Goal: Entertainment & Leisure: Browse casually

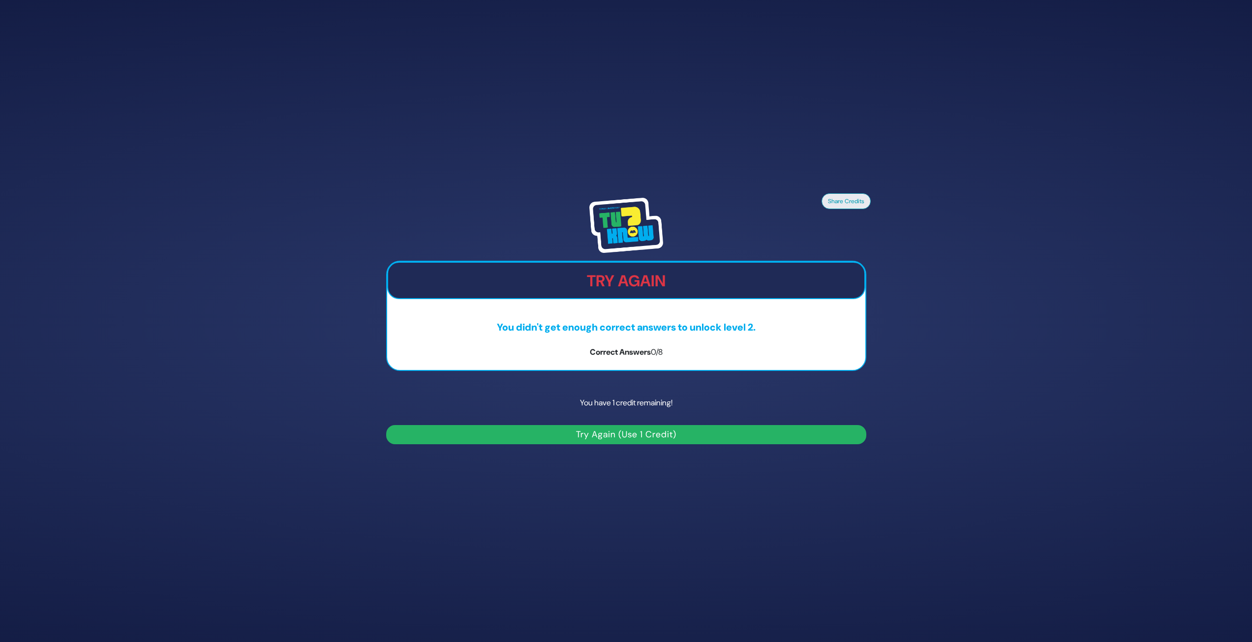
click at [696, 440] on button "Try Again (Use 1 Credit)" at bounding box center [626, 434] width 480 height 19
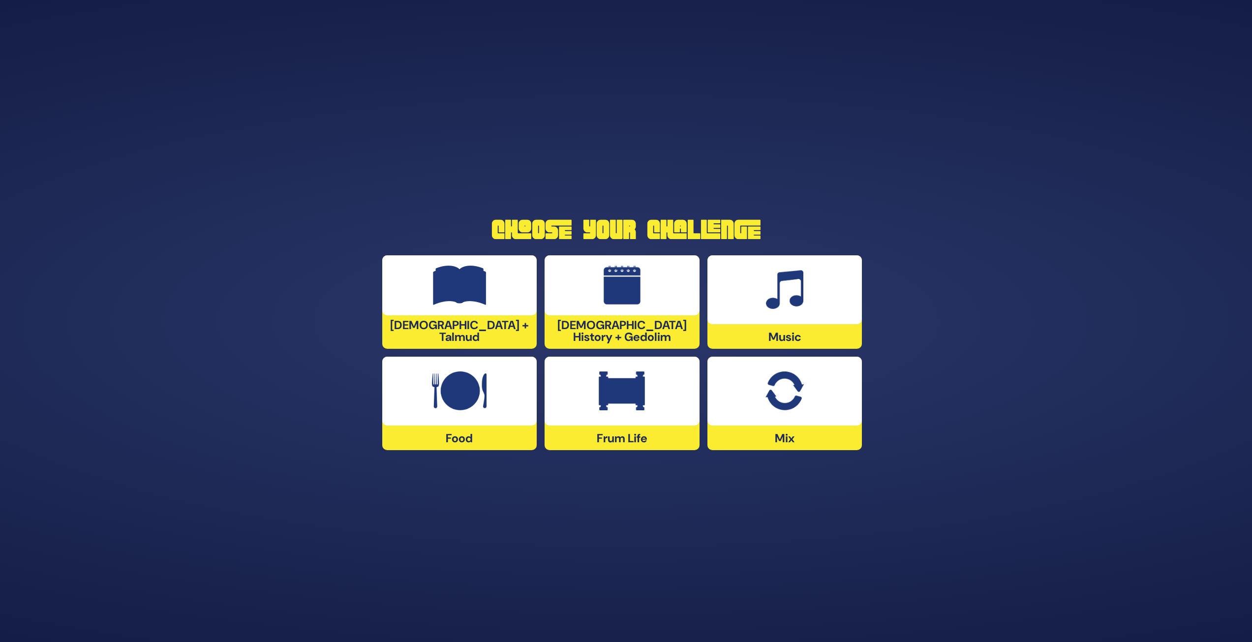
click at [596, 315] on div at bounding box center [622, 285] width 155 height 60
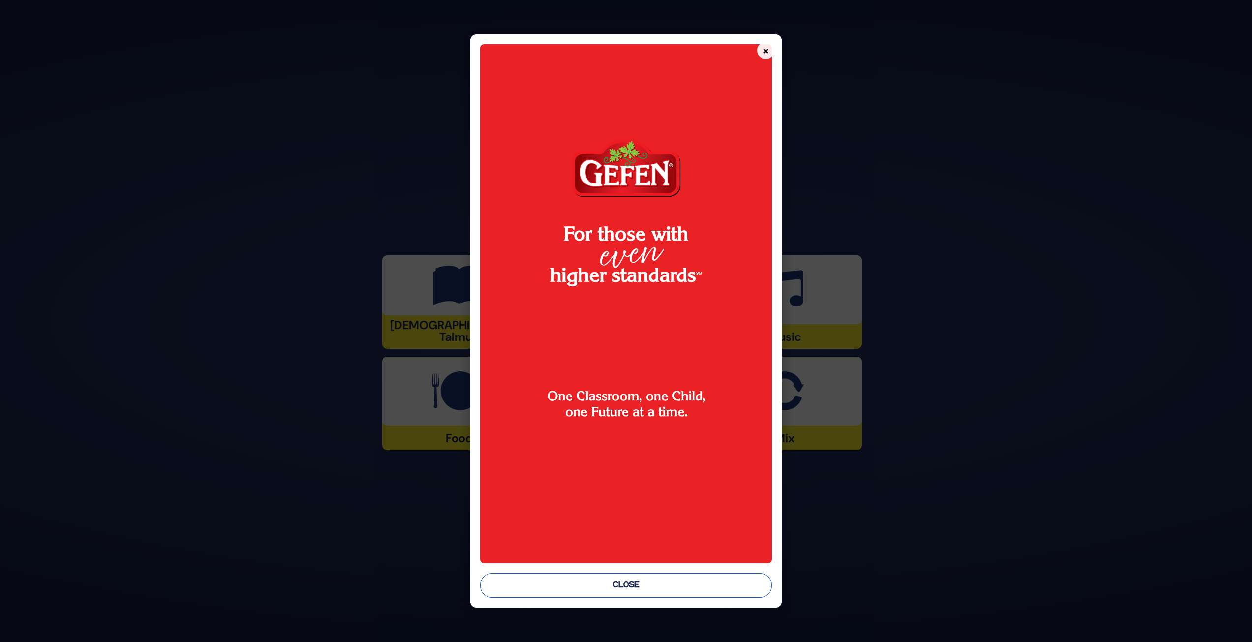
click at [669, 577] on button "Close" at bounding box center [626, 585] width 292 height 25
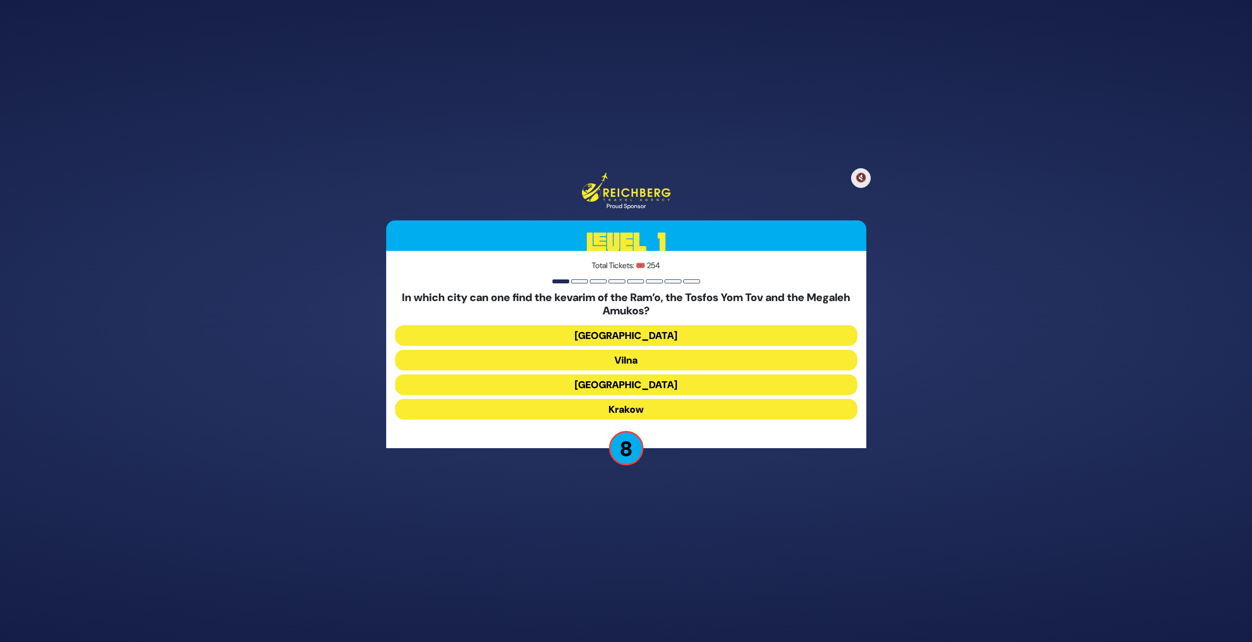
click at [612, 416] on button "Krakow" at bounding box center [626, 409] width 463 height 21
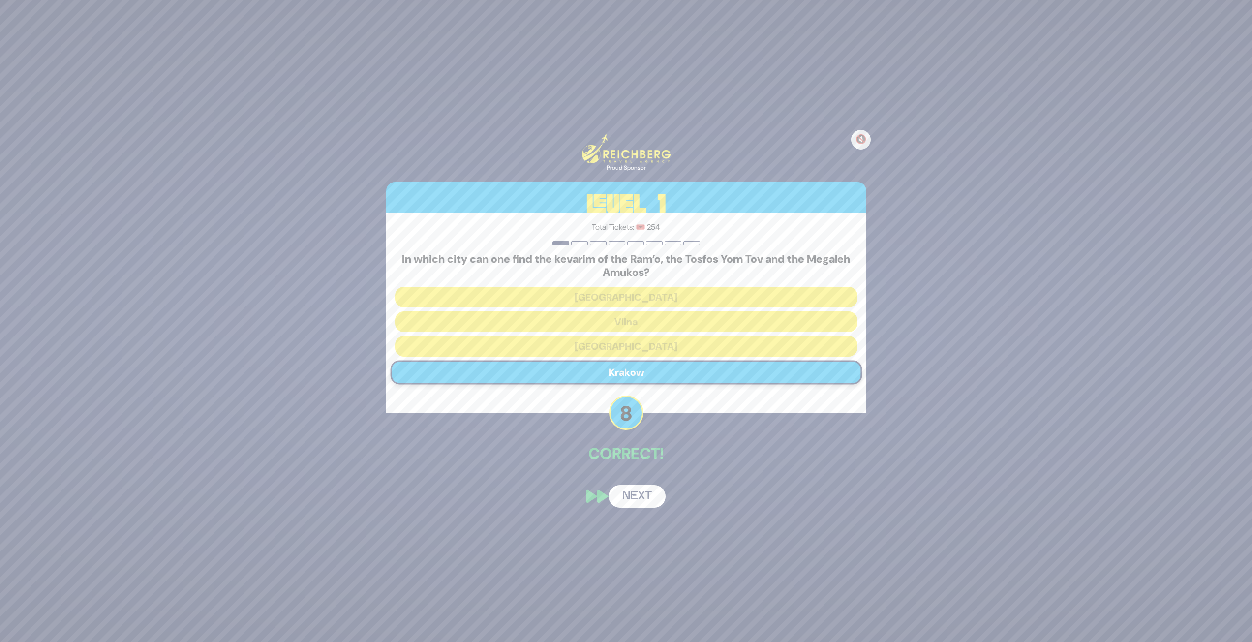
click at [649, 505] on button "Next" at bounding box center [637, 496] width 57 height 23
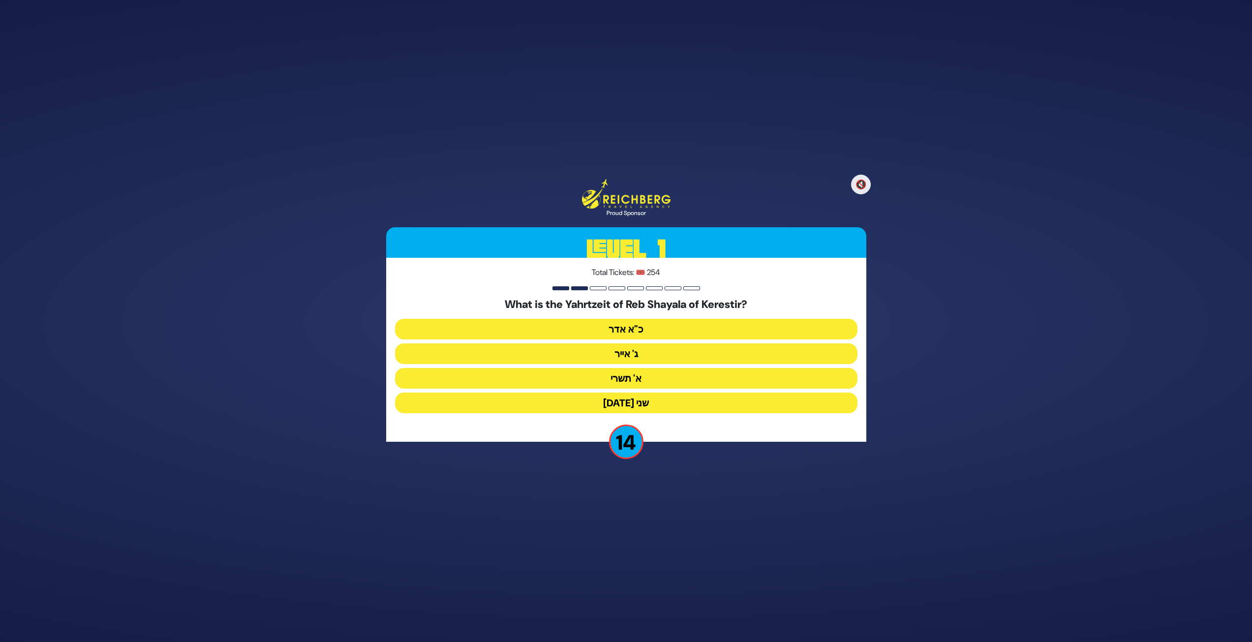
click at [651, 355] on button "ג' אייר" at bounding box center [626, 354] width 463 height 21
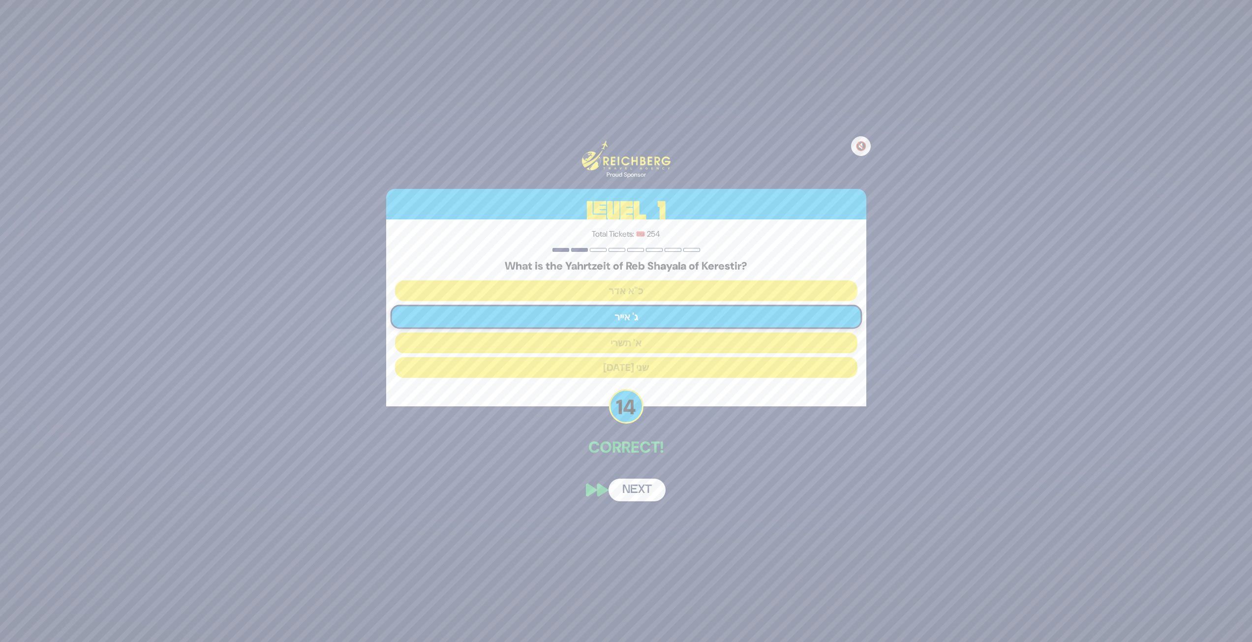
click at [653, 491] on button "Next" at bounding box center [637, 490] width 57 height 23
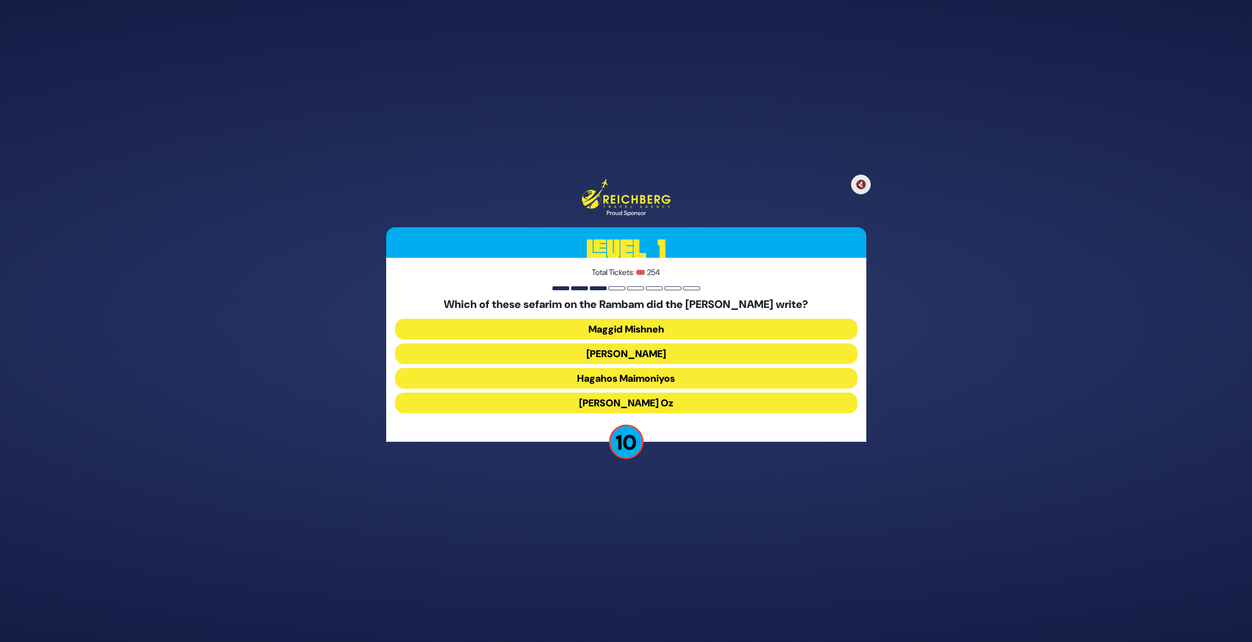
click at [601, 349] on button "[PERSON_NAME]" at bounding box center [626, 354] width 463 height 21
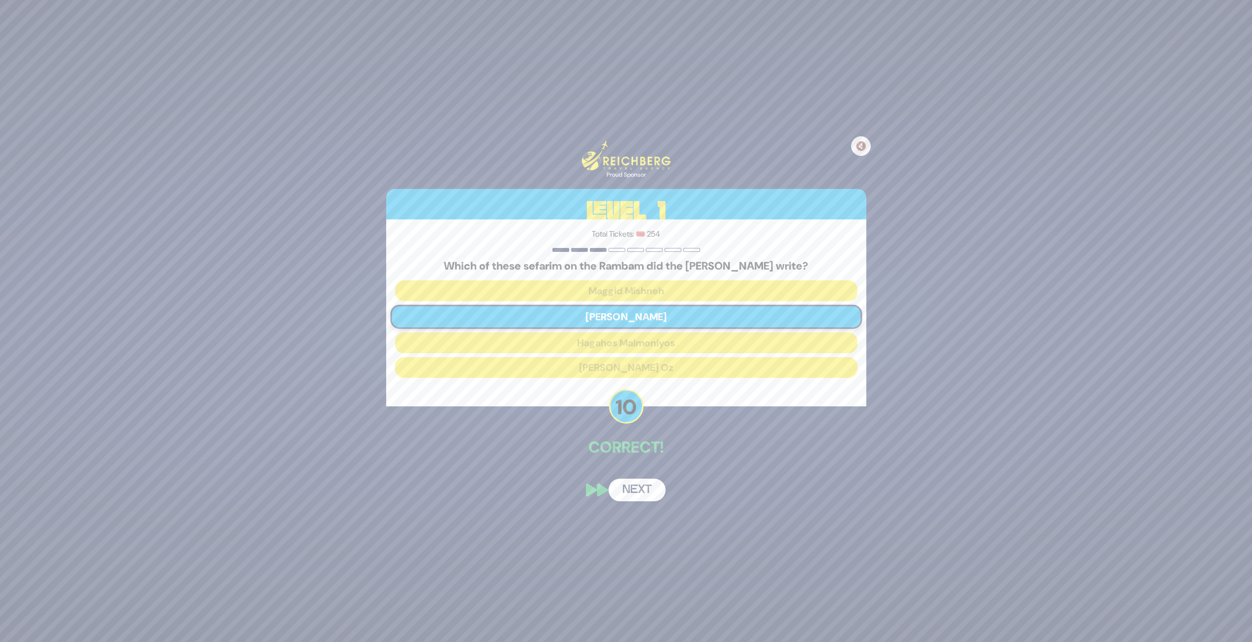
click at [652, 486] on button "Next" at bounding box center [637, 490] width 57 height 23
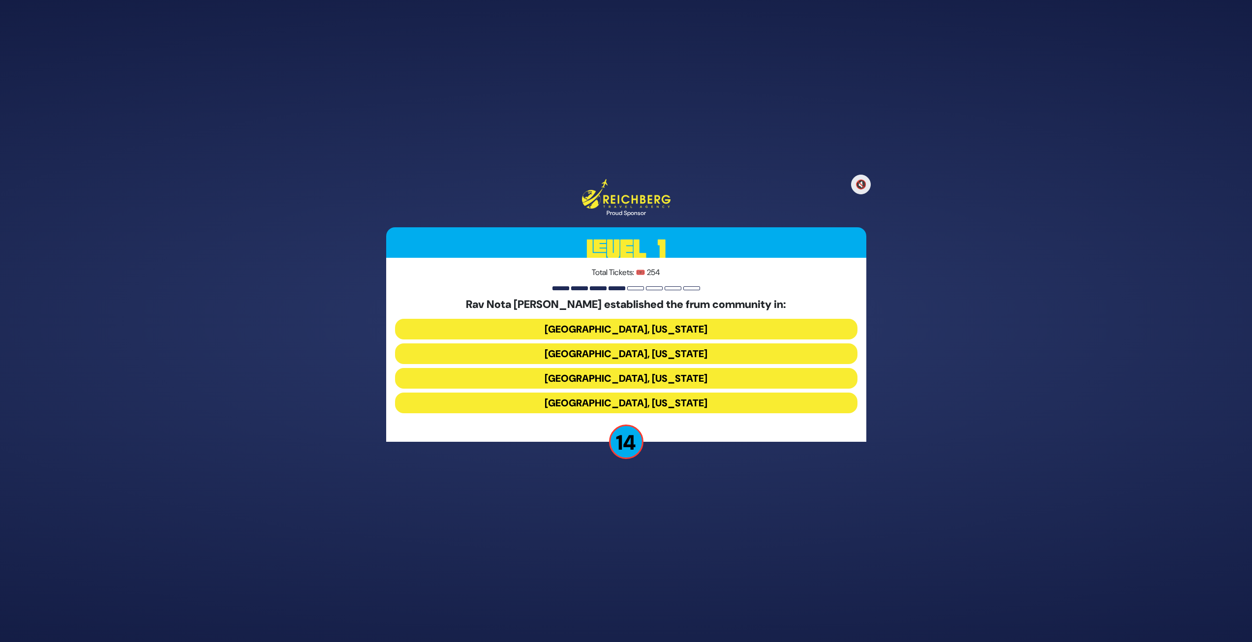
click at [652, 350] on button "[GEOGRAPHIC_DATA], [US_STATE]" at bounding box center [626, 354] width 463 height 21
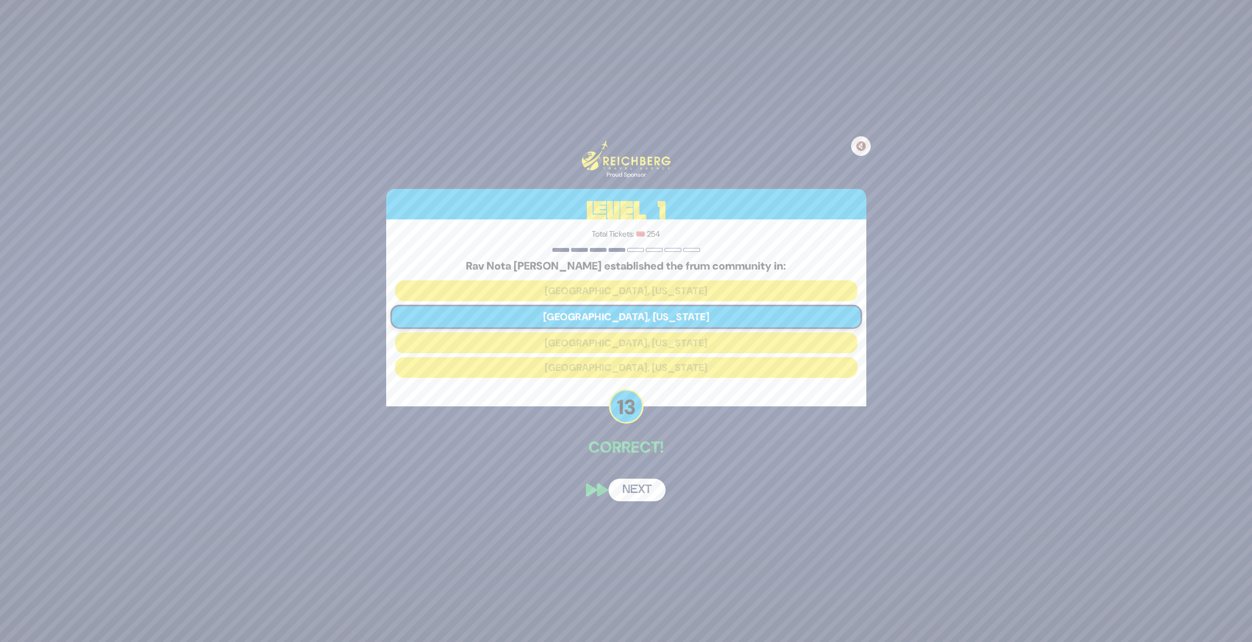
click at [640, 486] on button "Next" at bounding box center [637, 490] width 57 height 23
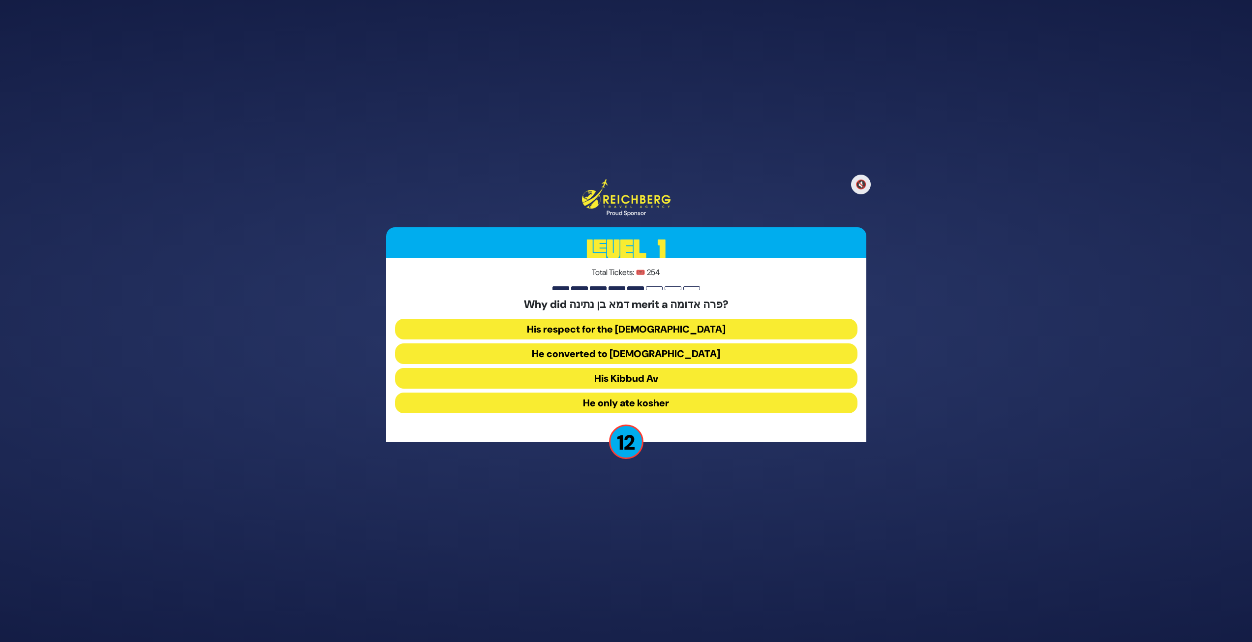
click at [666, 377] on button "His Kibbud Av" at bounding box center [626, 378] width 463 height 21
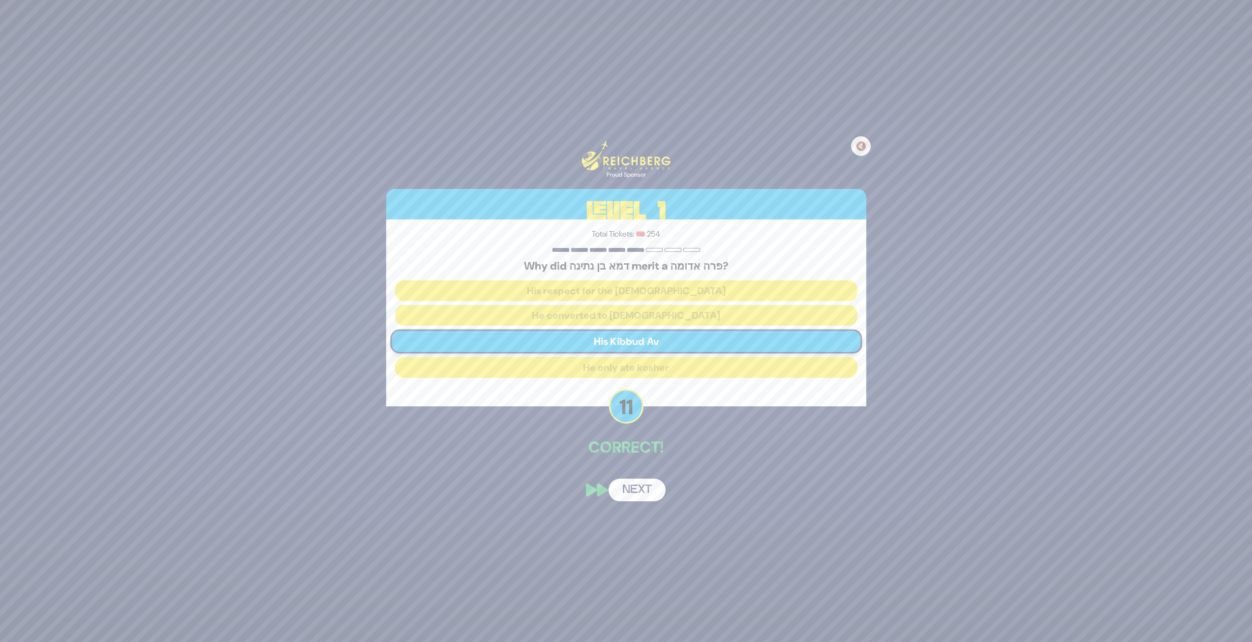
click at [656, 484] on button "Next" at bounding box center [637, 490] width 57 height 23
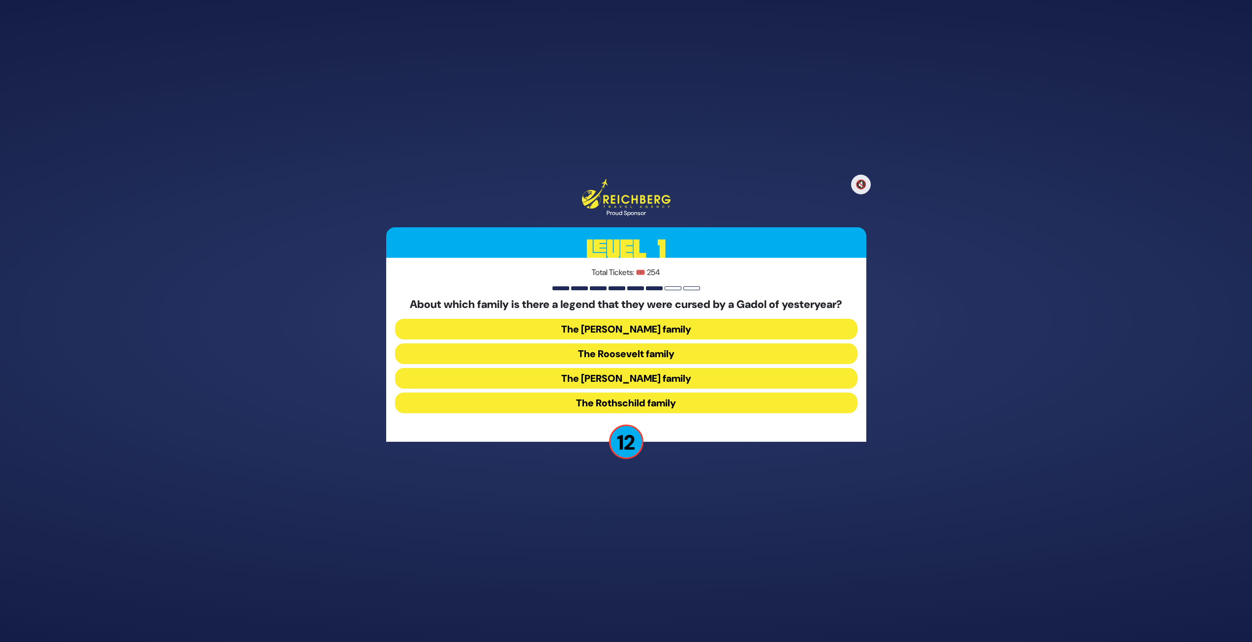
click at [670, 380] on button "The [PERSON_NAME] family" at bounding box center [626, 378] width 463 height 21
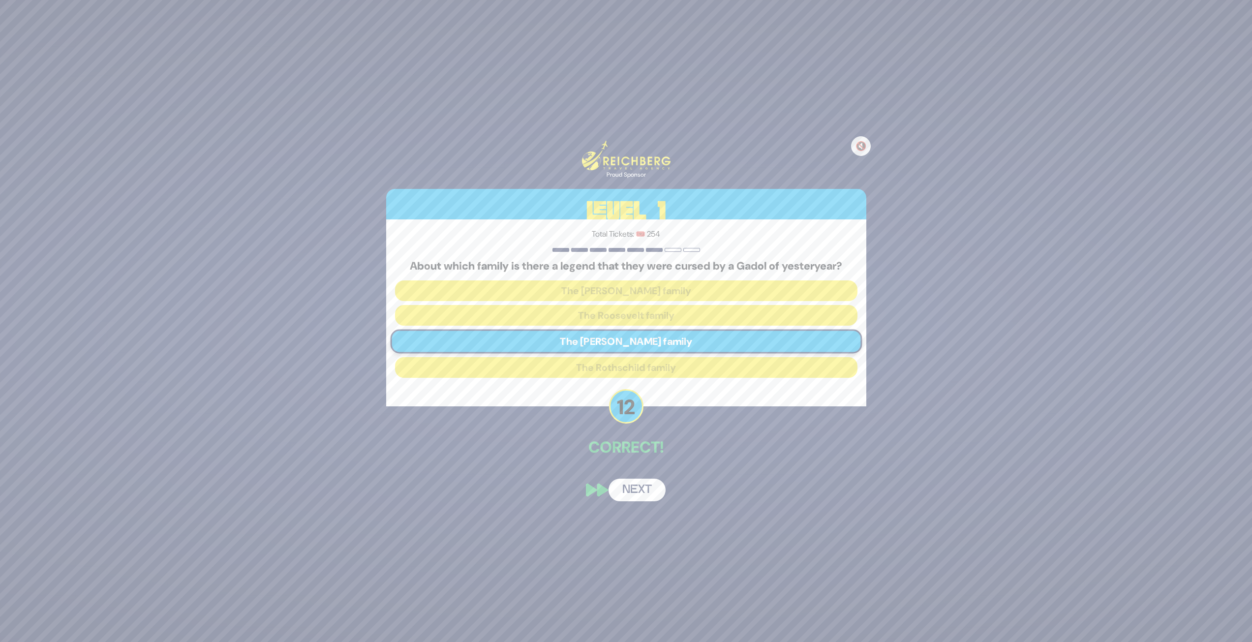
click at [652, 482] on button "Next" at bounding box center [637, 490] width 57 height 23
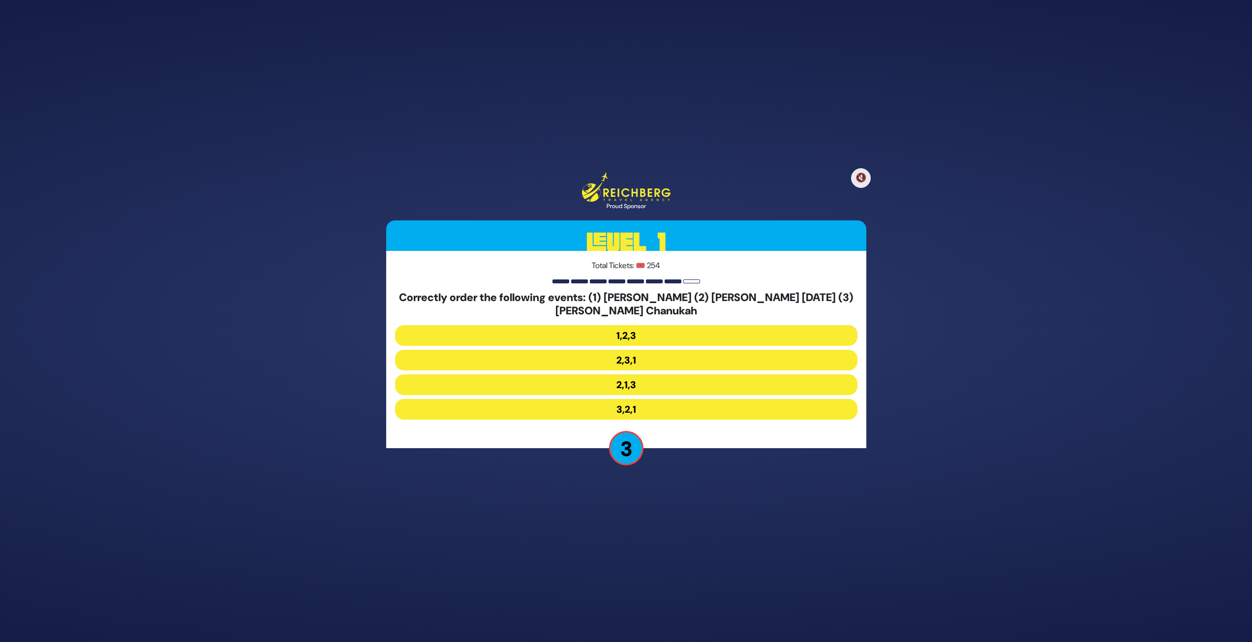
click at [639, 407] on button "3,2,1" at bounding box center [626, 409] width 463 height 21
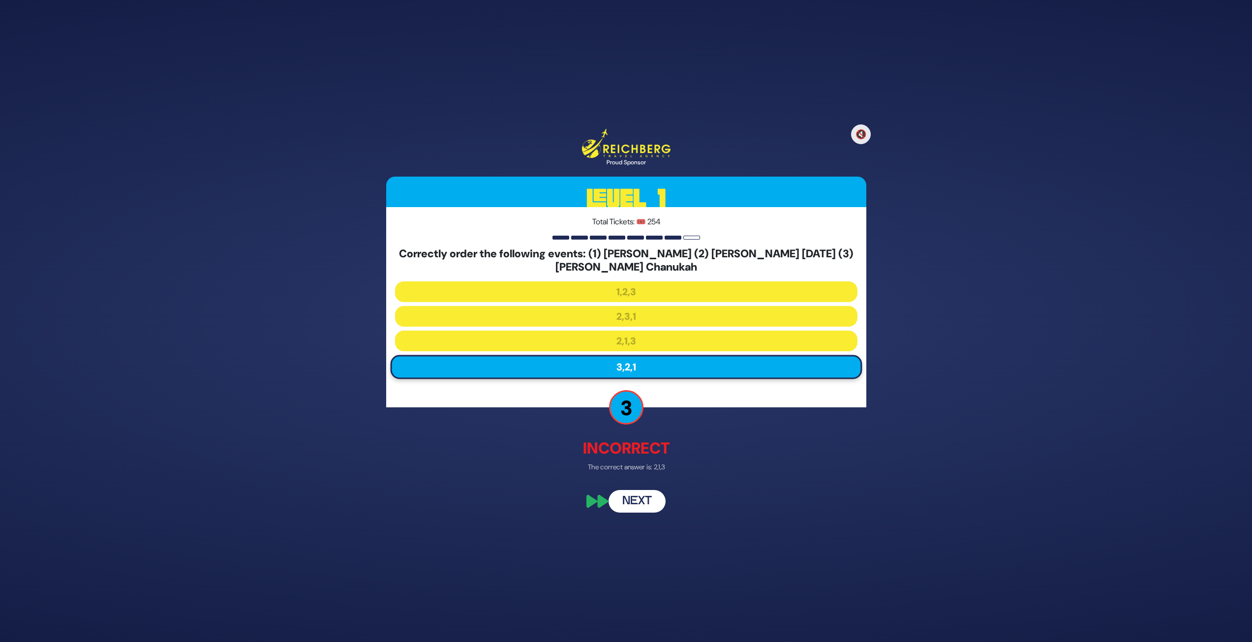
click at [649, 499] on button "Next" at bounding box center [637, 502] width 57 height 23
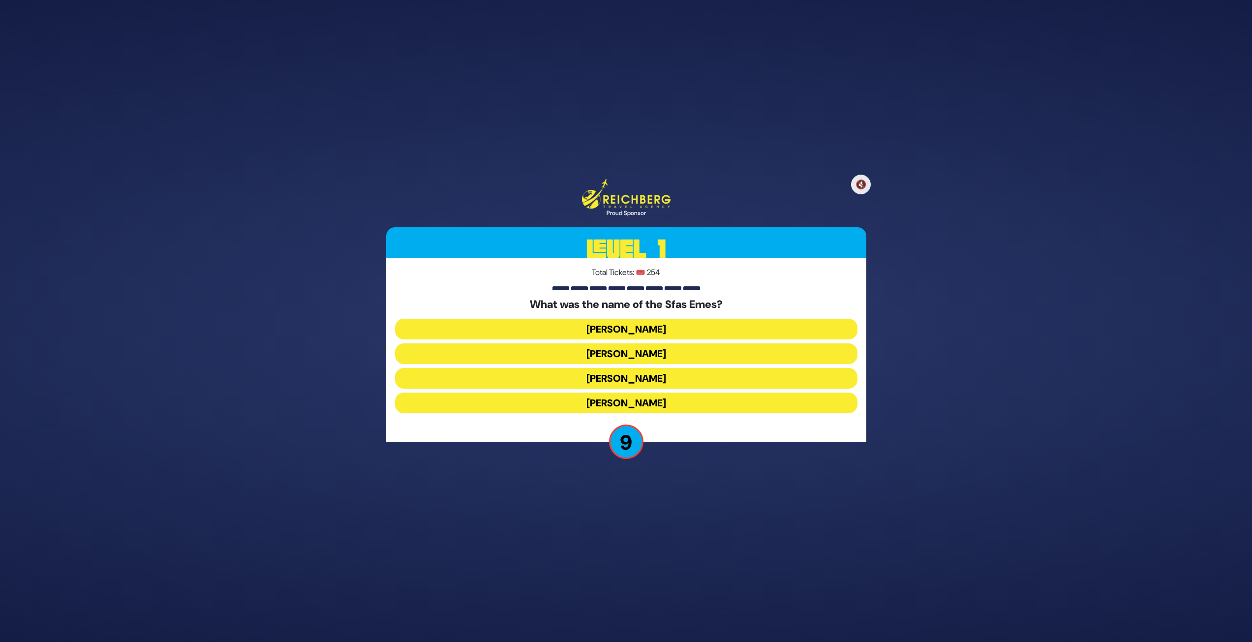
click at [706, 401] on button "[PERSON_NAME]" at bounding box center [626, 403] width 463 height 21
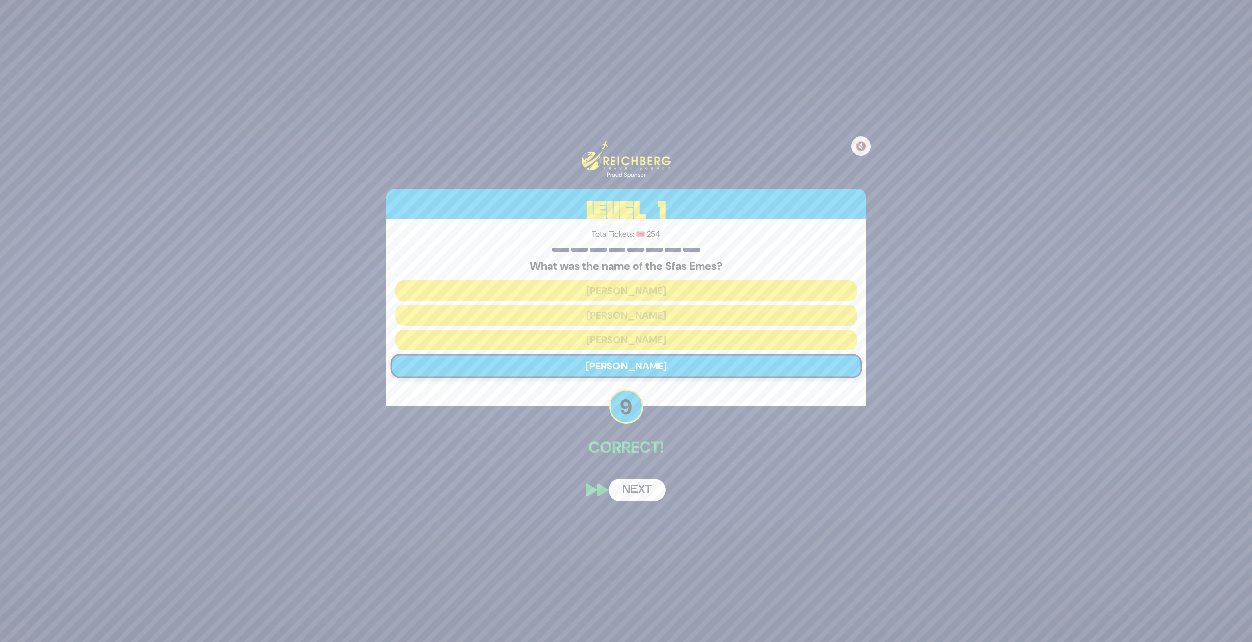
click at [656, 495] on button "Next" at bounding box center [637, 490] width 57 height 23
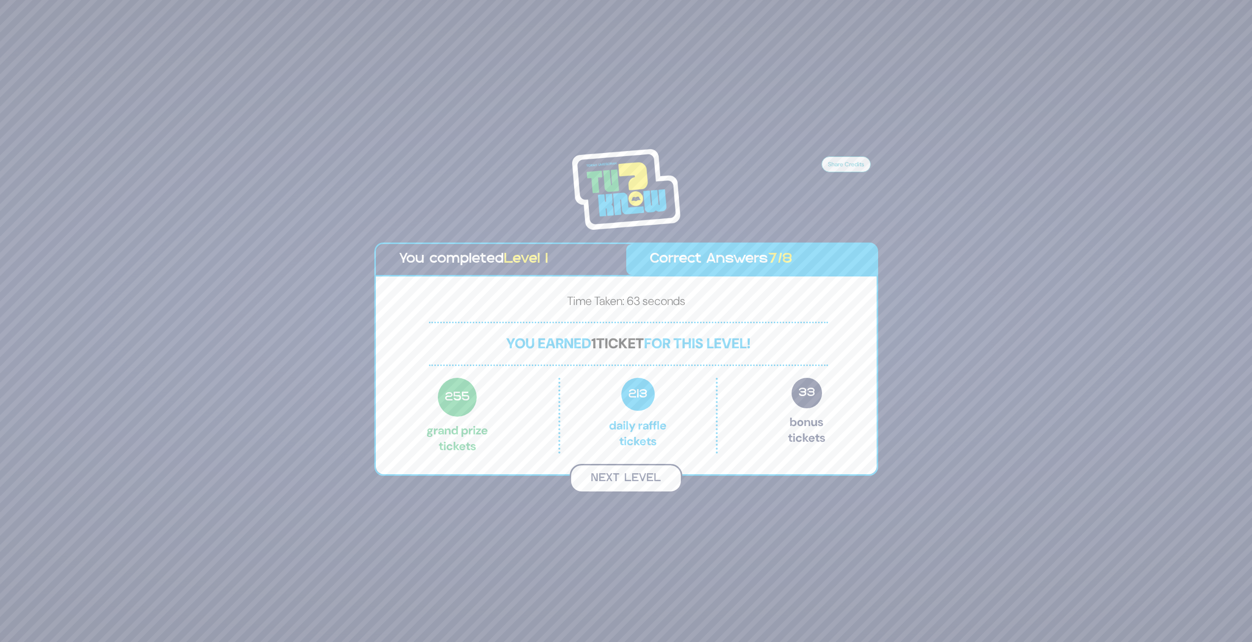
click at [647, 478] on button "Next Level" at bounding box center [626, 478] width 113 height 29
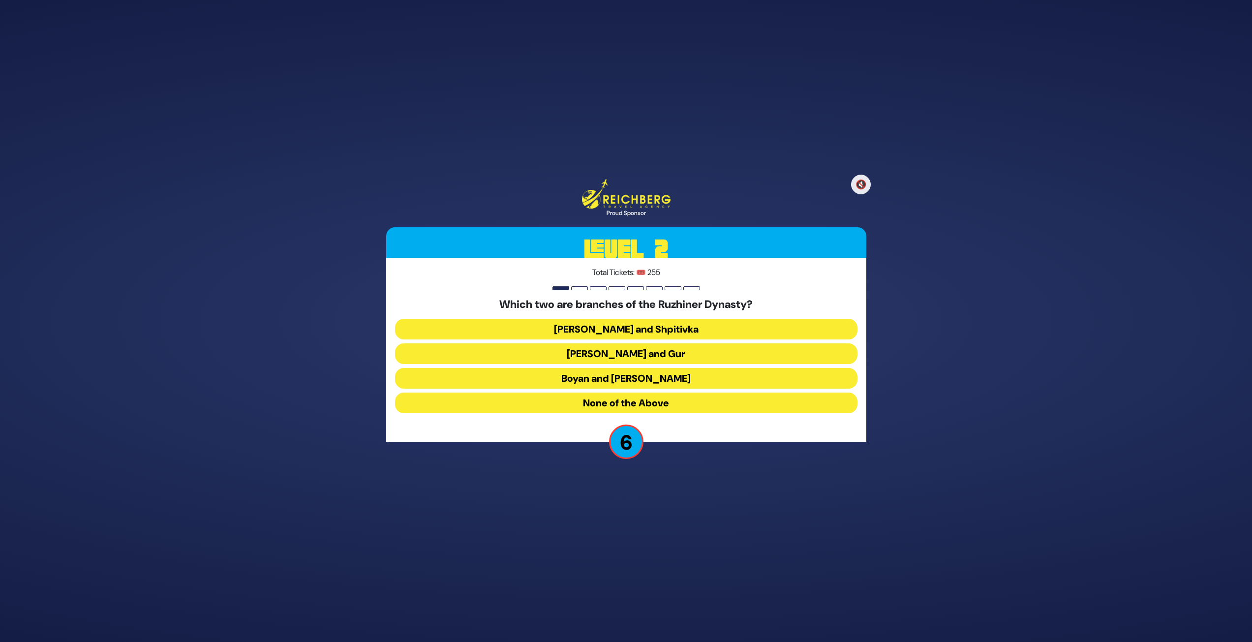
click at [645, 400] on button "None of the Above" at bounding box center [626, 403] width 463 height 21
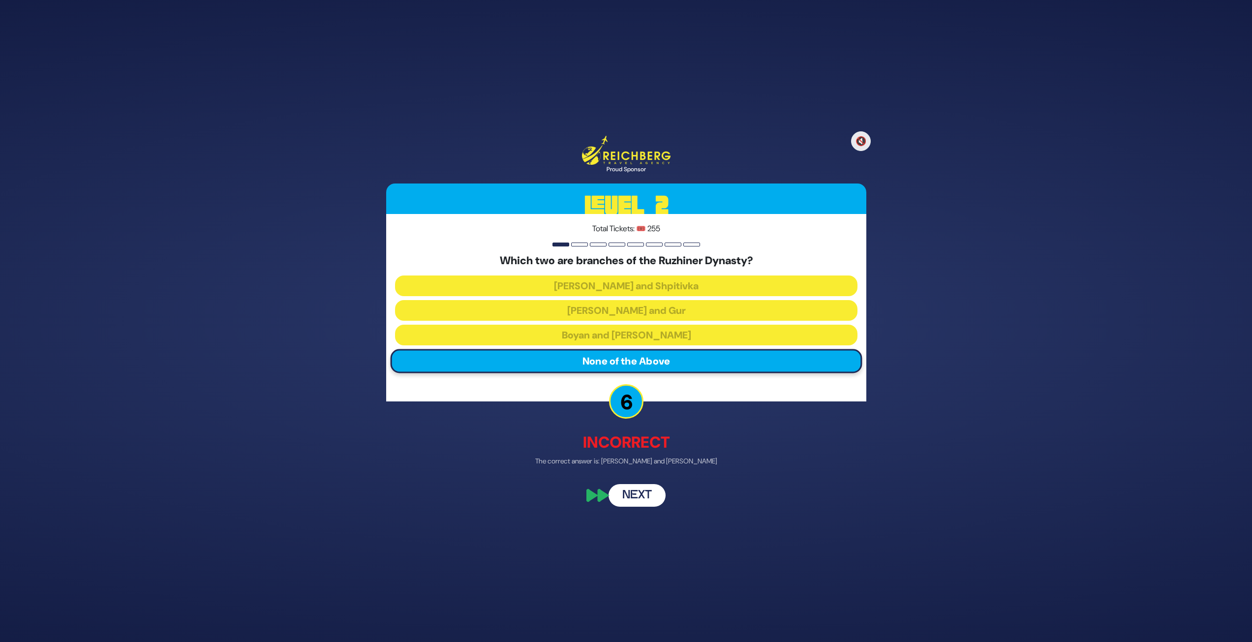
click at [640, 490] on button "Next" at bounding box center [637, 495] width 57 height 23
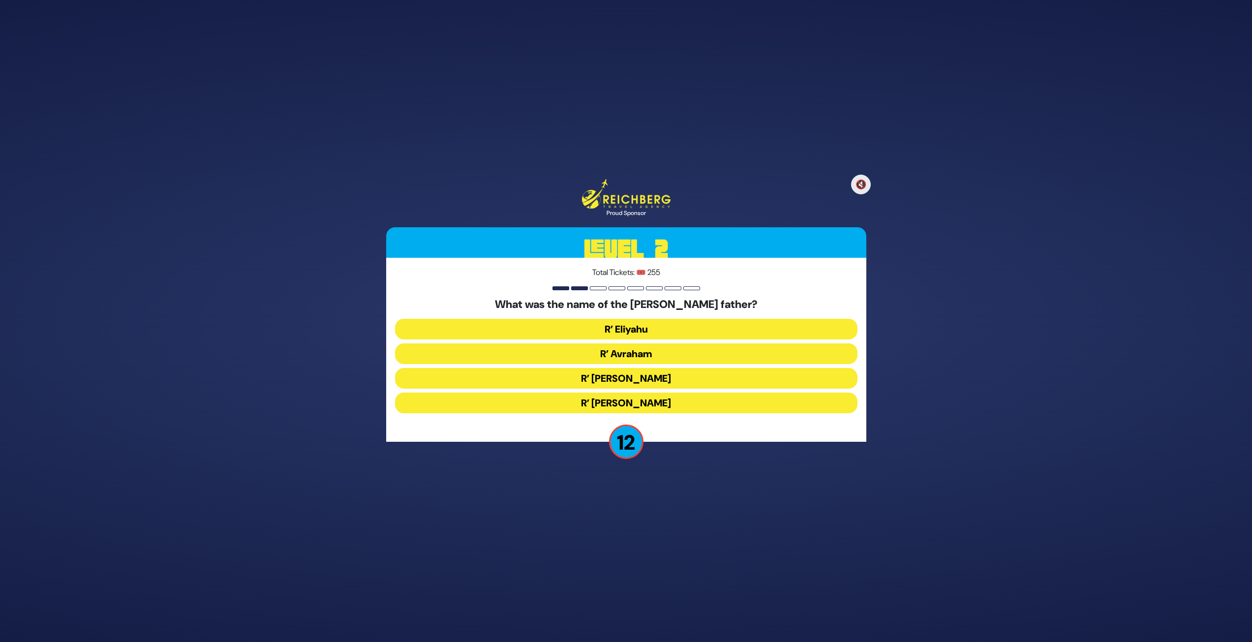
click at [692, 373] on button "R’ [PERSON_NAME]" at bounding box center [626, 378] width 463 height 21
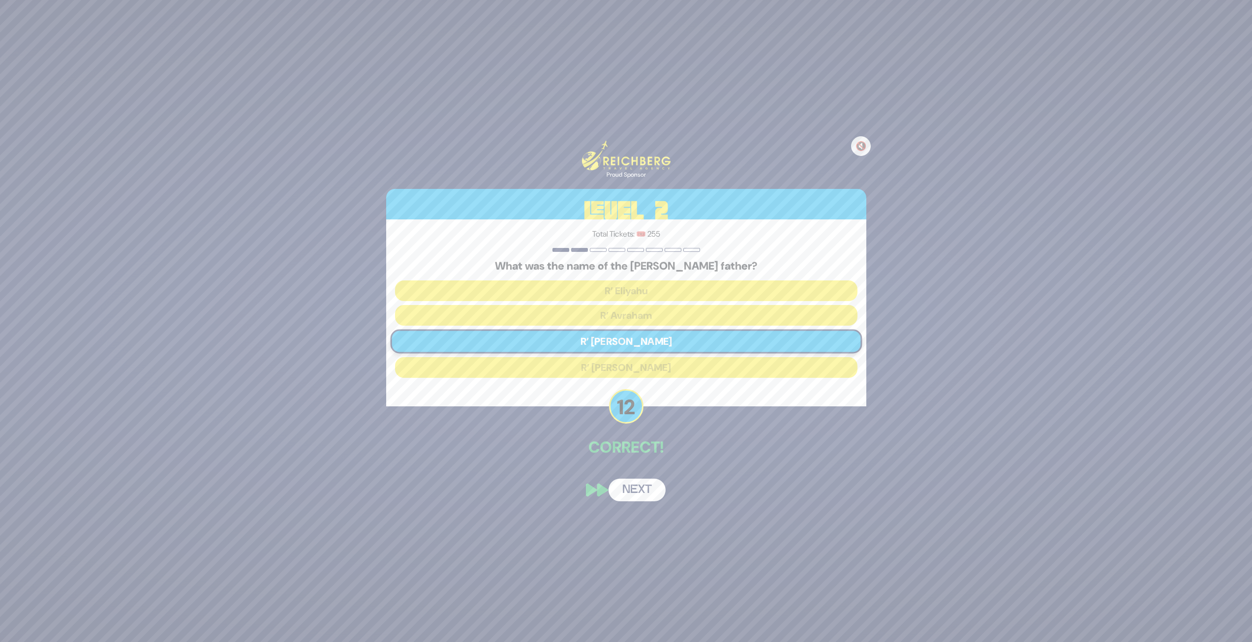
click at [647, 488] on button "Next" at bounding box center [637, 490] width 57 height 23
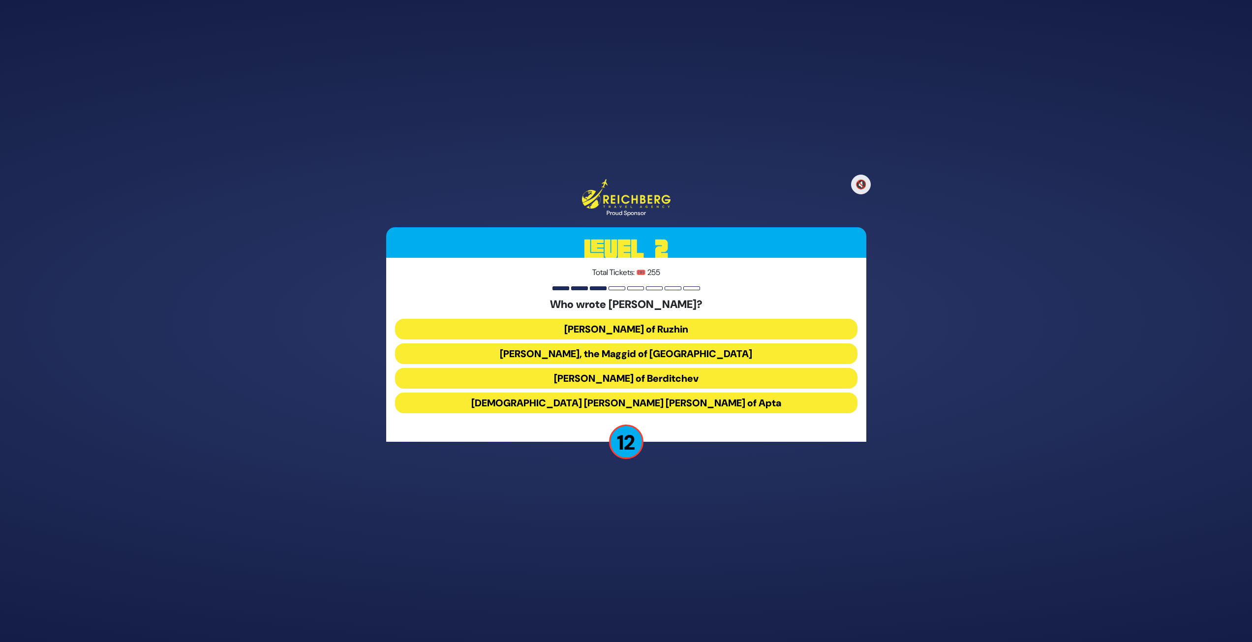
click at [664, 359] on button "[PERSON_NAME], the Maggid of [GEOGRAPHIC_DATA]" at bounding box center [626, 354] width 463 height 21
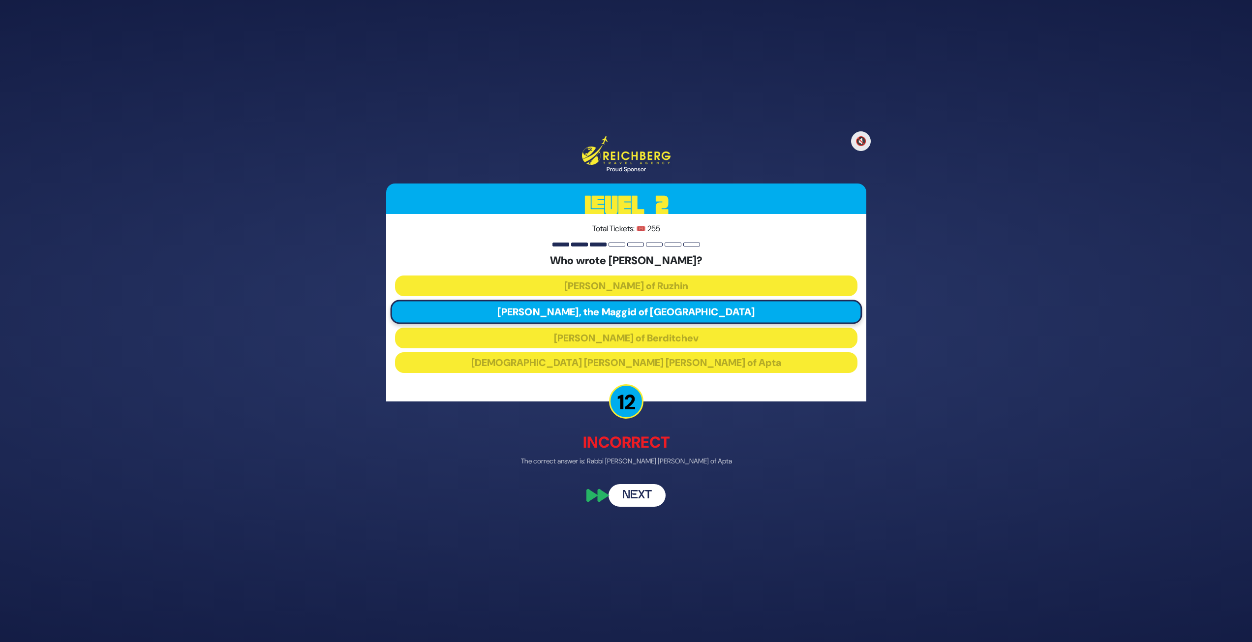
click at [632, 494] on button "Next" at bounding box center [637, 495] width 57 height 23
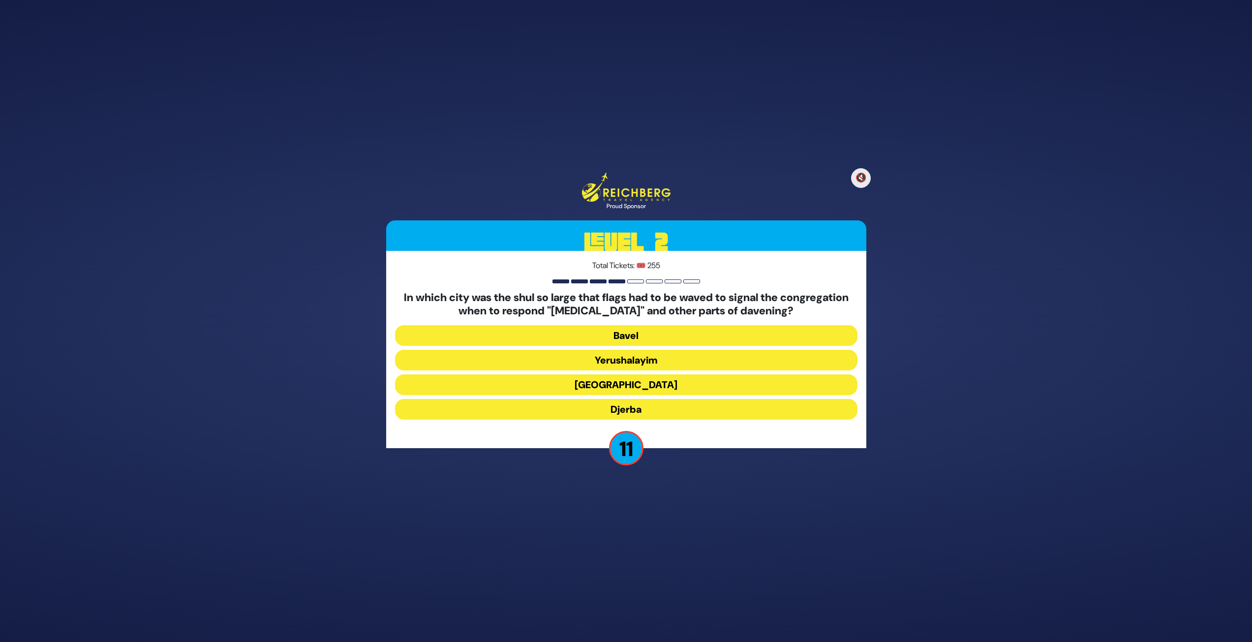
click at [657, 378] on button "[GEOGRAPHIC_DATA]" at bounding box center [626, 385] width 463 height 21
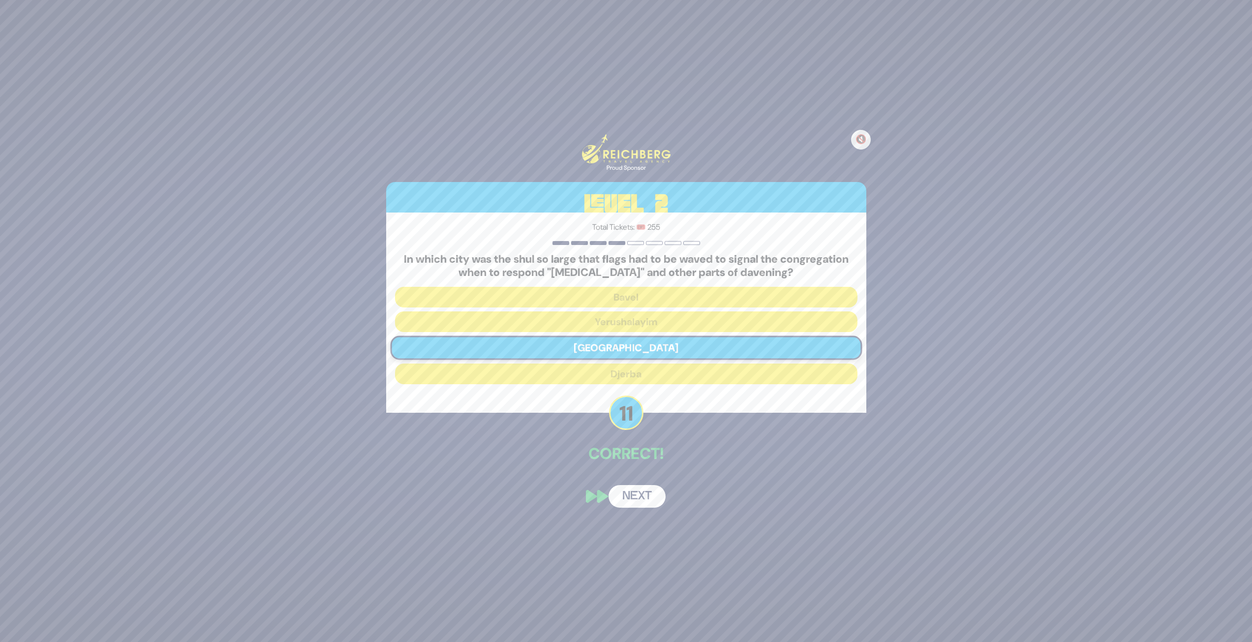
click at [636, 497] on button "Next" at bounding box center [637, 496] width 57 height 23
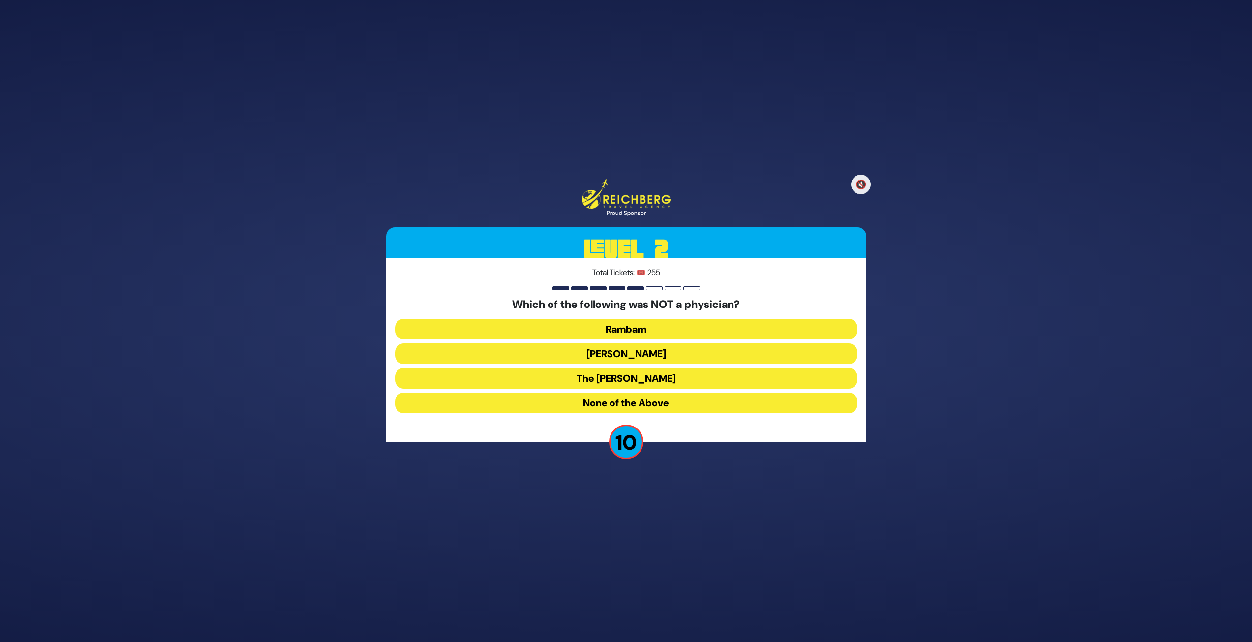
click at [674, 381] on button "The [PERSON_NAME]" at bounding box center [626, 378] width 463 height 21
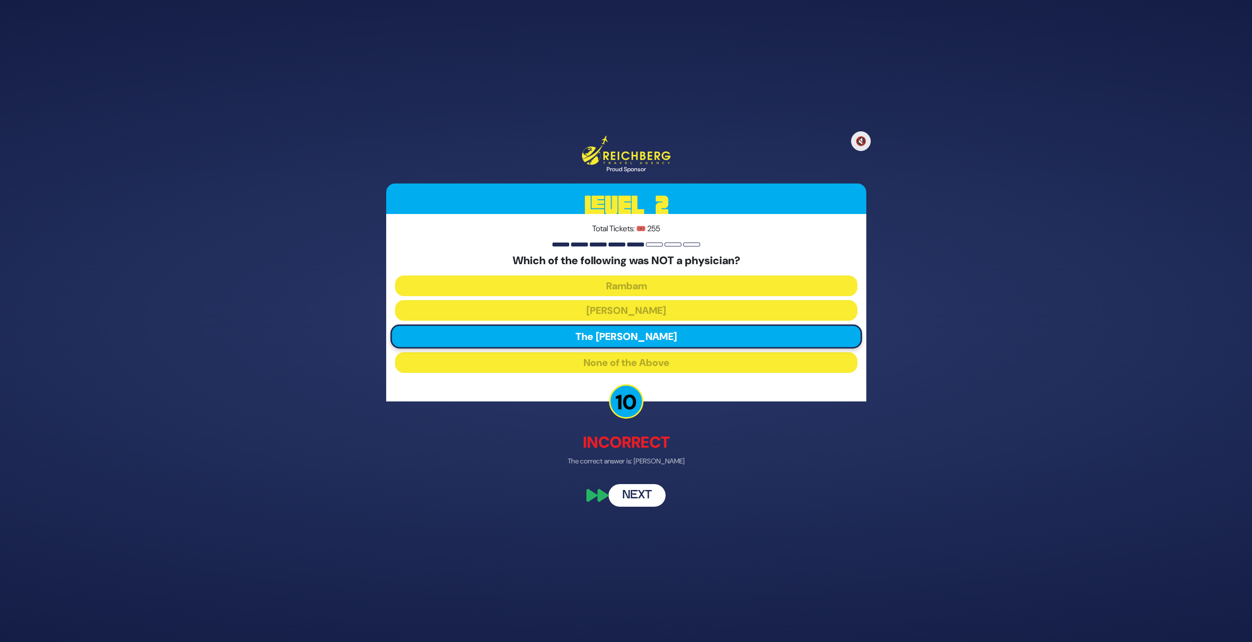
click at [642, 491] on button "Next" at bounding box center [637, 495] width 57 height 23
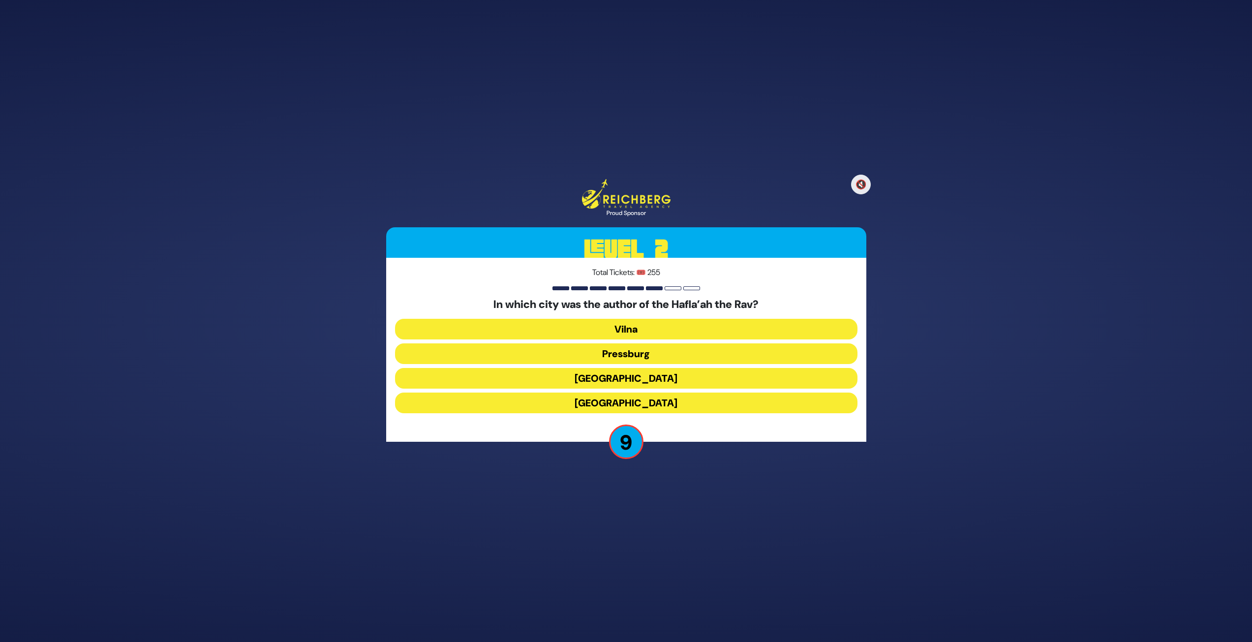
click at [657, 351] on button "Pressburg" at bounding box center [626, 354] width 463 height 21
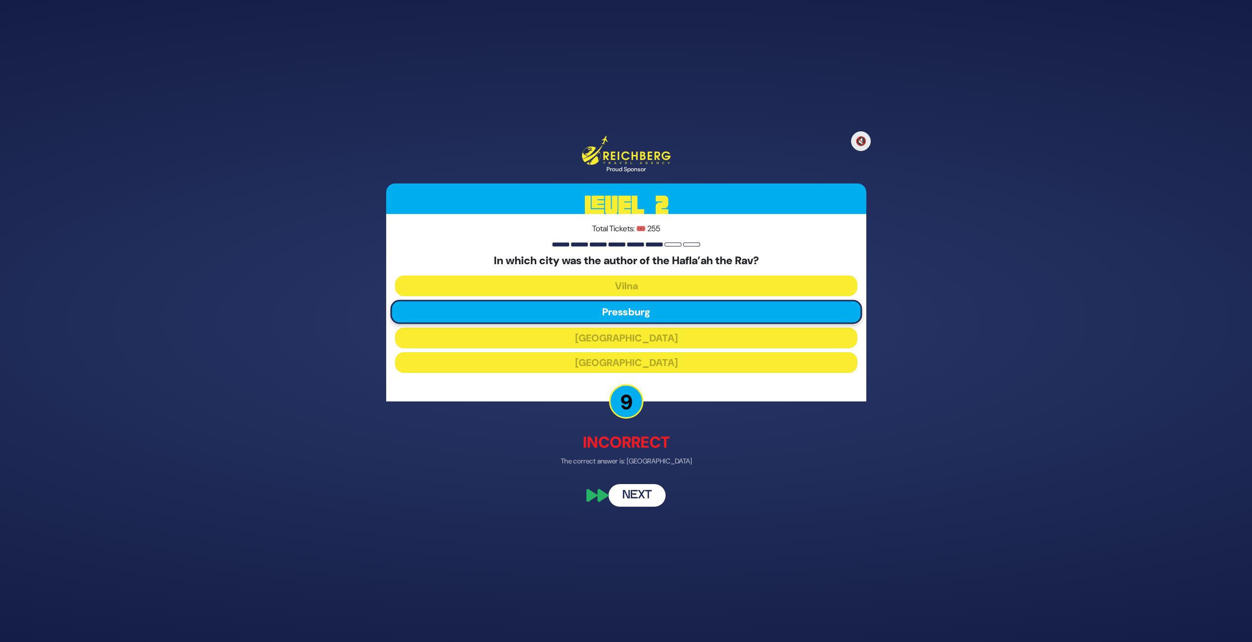
click at [642, 497] on button "Next" at bounding box center [637, 495] width 57 height 23
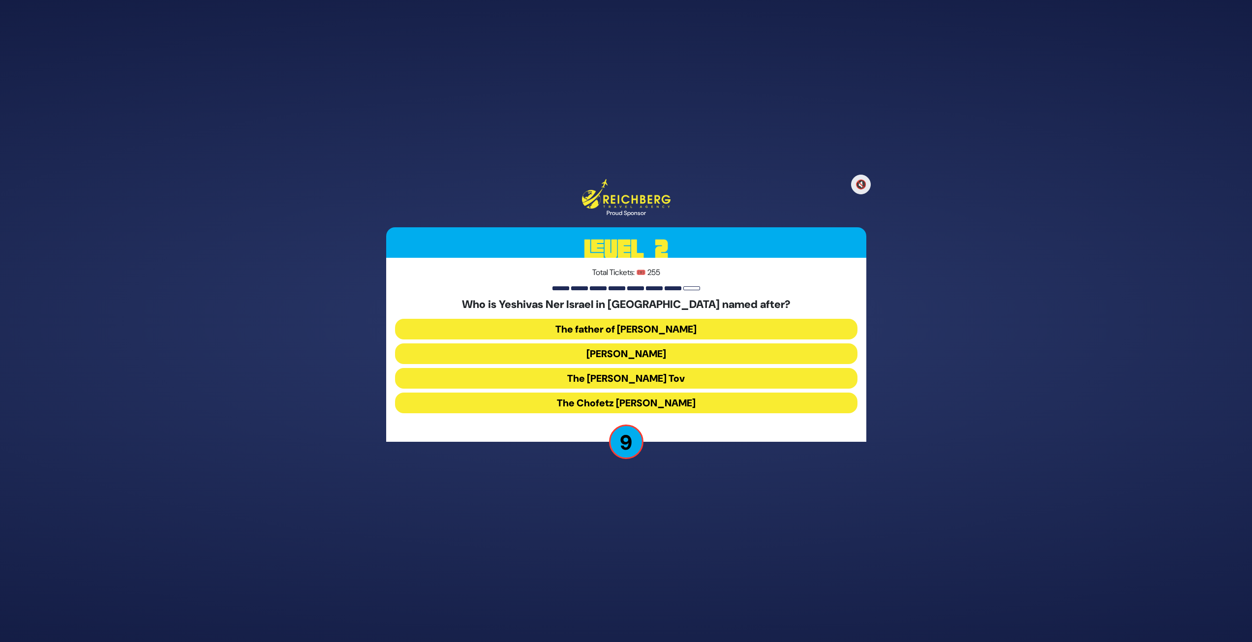
click at [630, 399] on button "The Chofetz [PERSON_NAME]" at bounding box center [626, 403] width 463 height 21
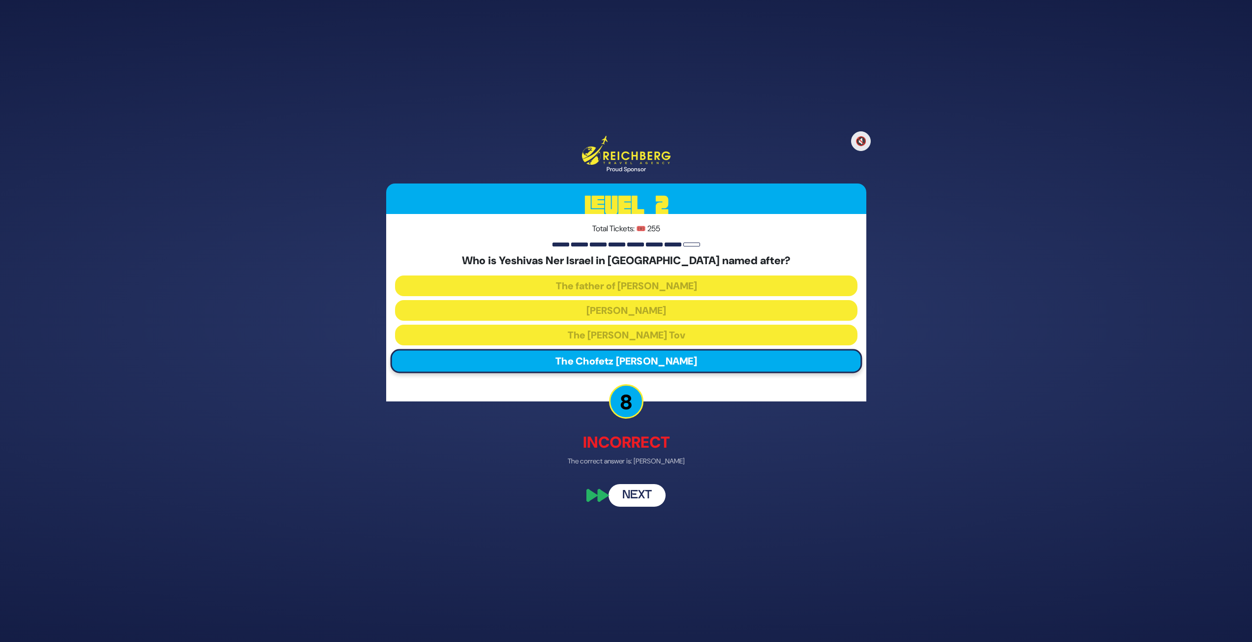
click at [632, 485] on button "Next" at bounding box center [637, 495] width 57 height 23
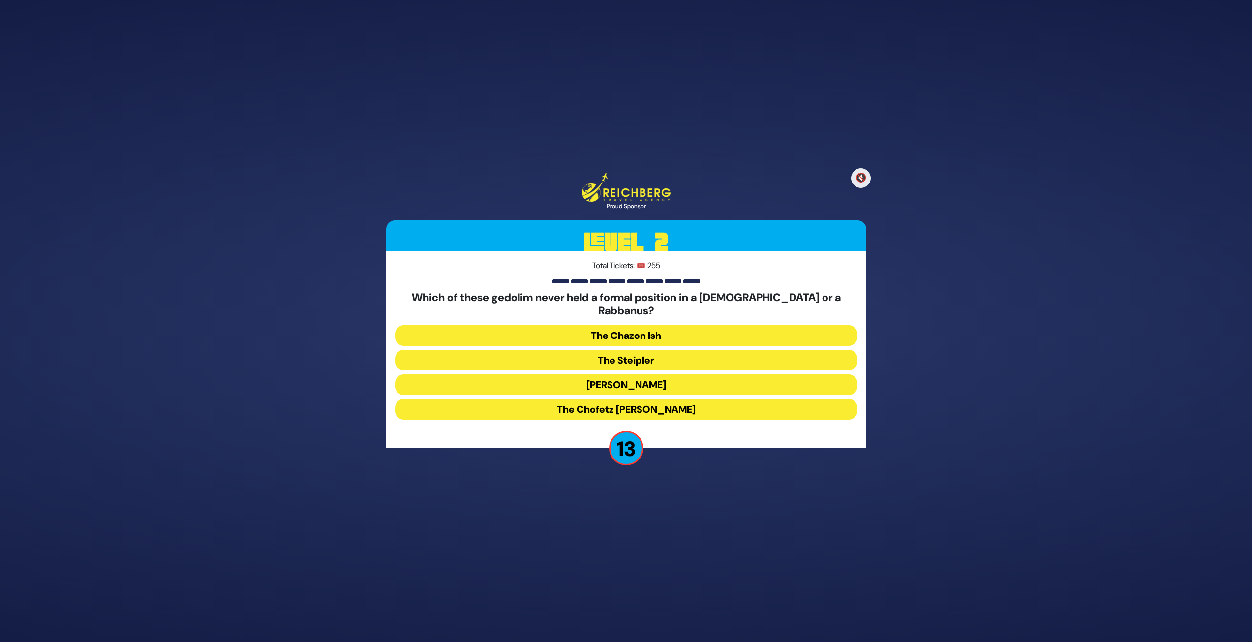
click at [637, 325] on button "The Chazon Ish" at bounding box center [626, 335] width 463 height 21
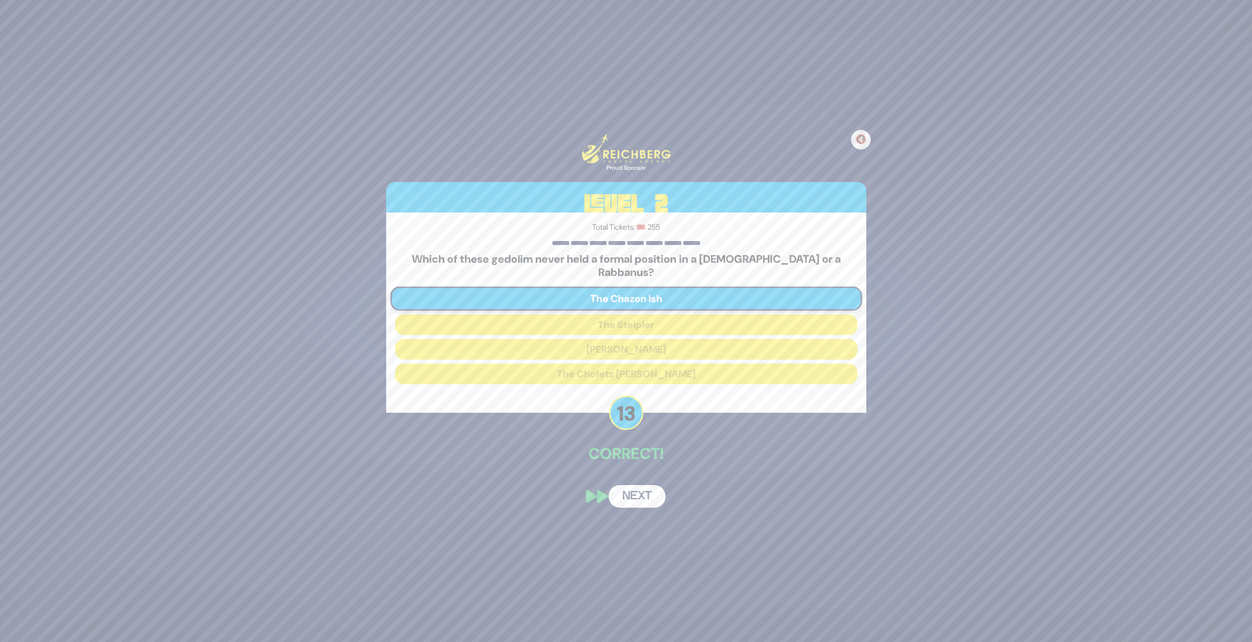
click at [636, 489] on button "Next" at bounding box center [637, 496] width 57 height 23
